Goal: Information Seeking & Learning: Stay updated

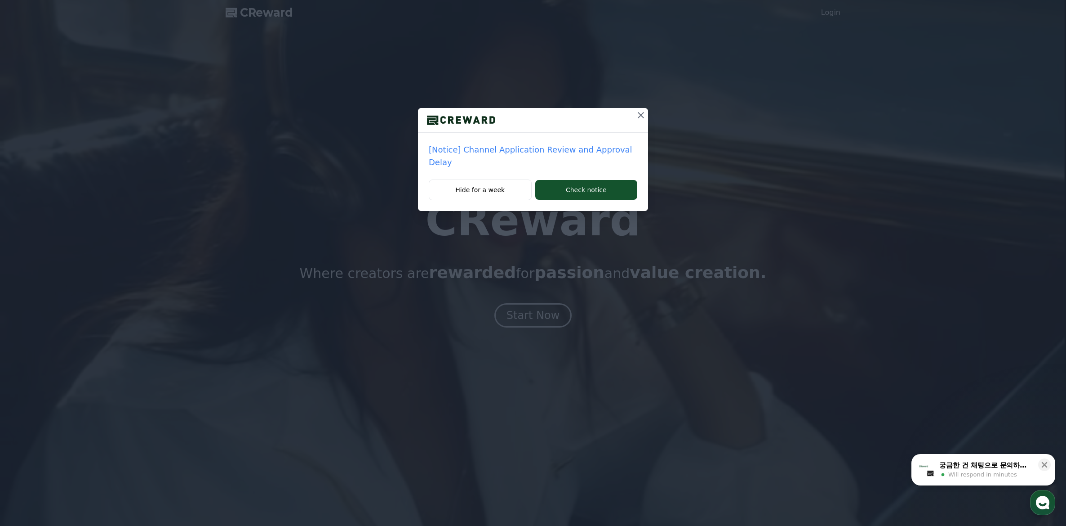
click at [642, 113] on icon at bounding box center [641, 115] width 11 height 11
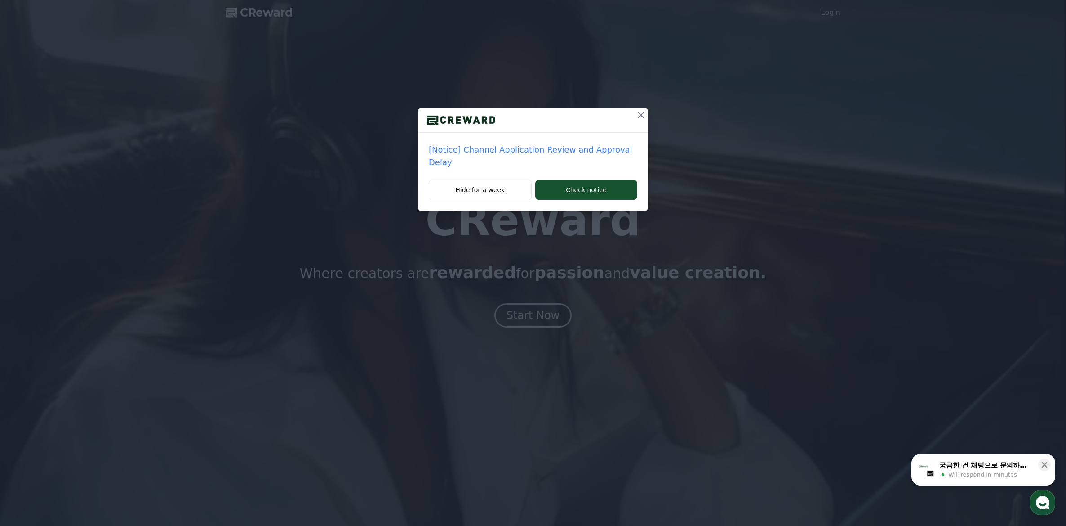
click at [609, 163] on div "[Notice] Channel Application Review and Approval Delay" at bounding box center [533, 156] width 230 height 47
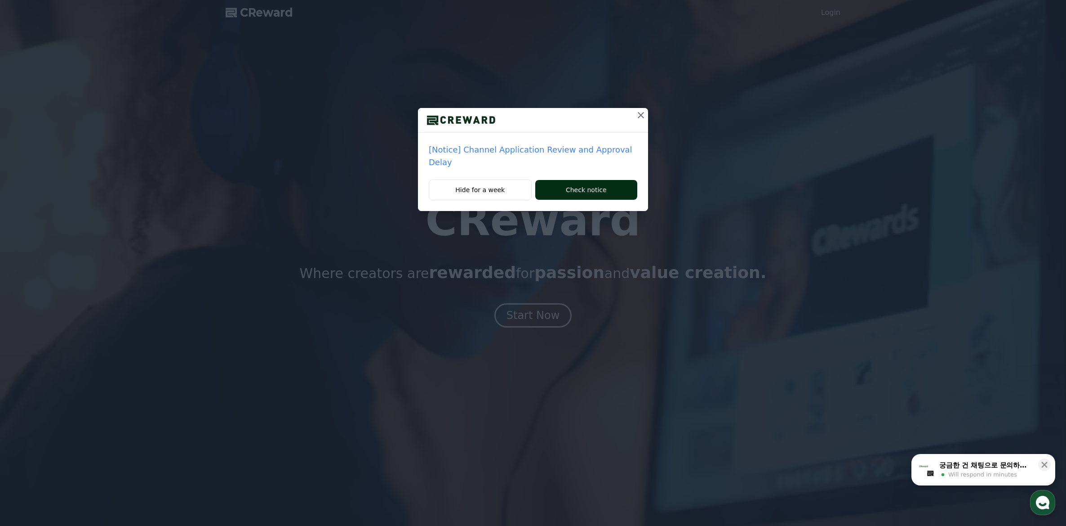
click at [606, 181] on button "Check notice" at bounding box center [586, 190] width 102 height 20
